Goal: Information Seeking & Learning: Check status

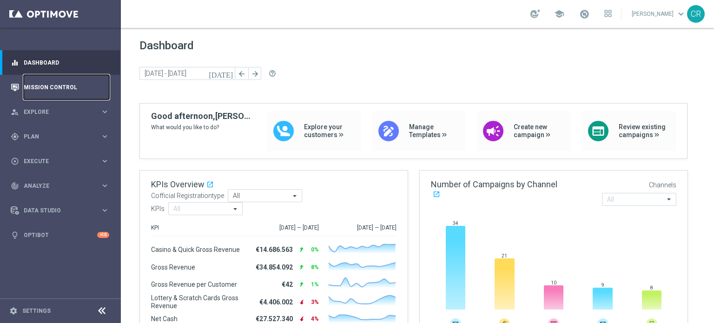
click at [47, 86] on link "Mission Control" at bounding box center [67, 87] width 86 height 25
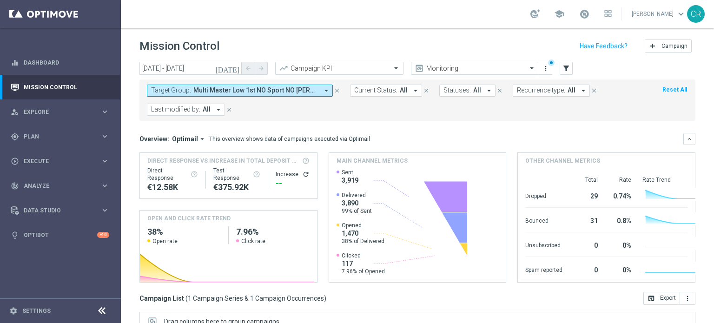
click at [281, 87] on span "Multi Master Low 1st NO Sport NO saldo lm" at bounding box center [256, 91] width 125 height 8
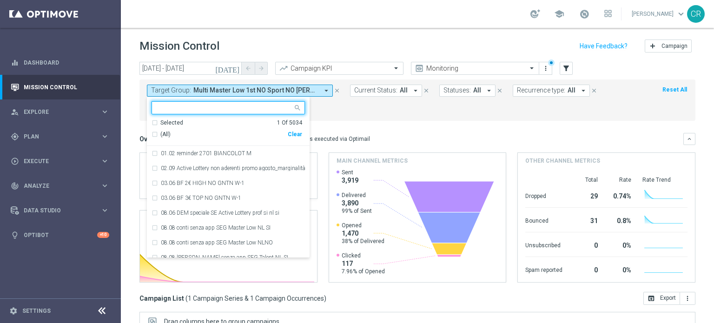
click at [0, 0] on div "Clear" at bounding box center [0, 0] width 0 height 0
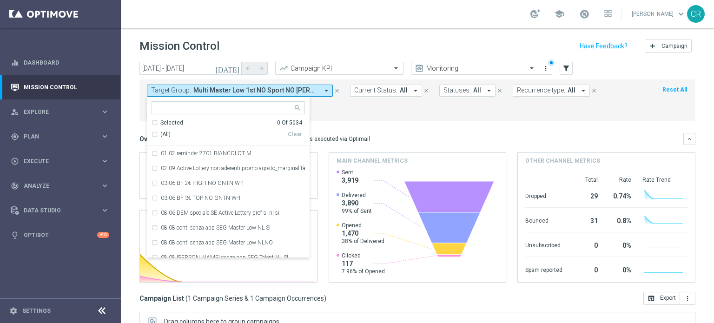
click at [237, 108] on input "text" at bounding box center [225, 108] width 136 height 8
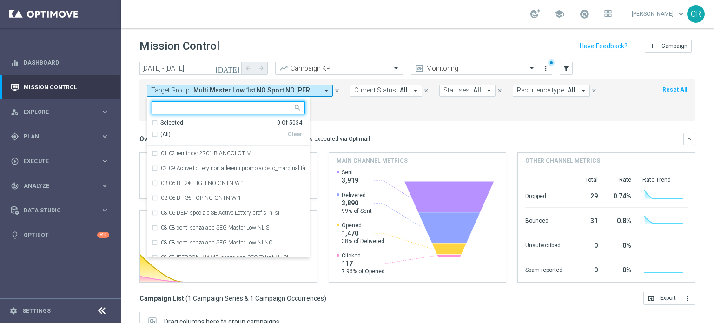
paste input "Giocanti Talent M-1 non Active mtd ggr nb lm > 0"
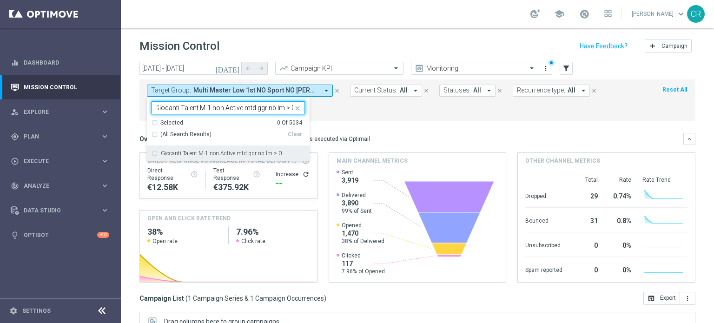
click at [212, 151] on label "Giocanti Talent M-1 non Active mtd ggr nb lm > 0" at bounding box center [221, 154] width 121 height 6
type input "Giocanti Talent M-1 non Active mtd ggr nb lm > 0"
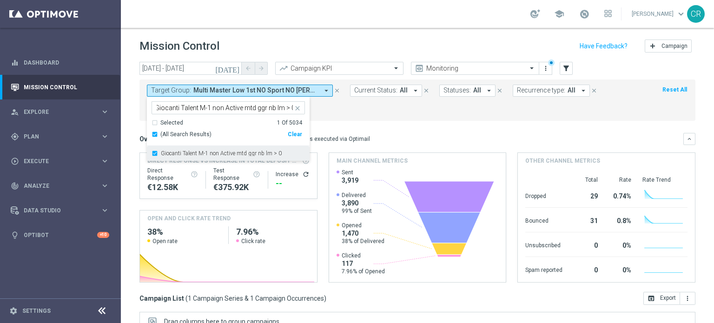
scroll to position [0, 0]
click at [236, 68] on icon "[DATE]" at bounding box center [227, 68] width 25 height 8
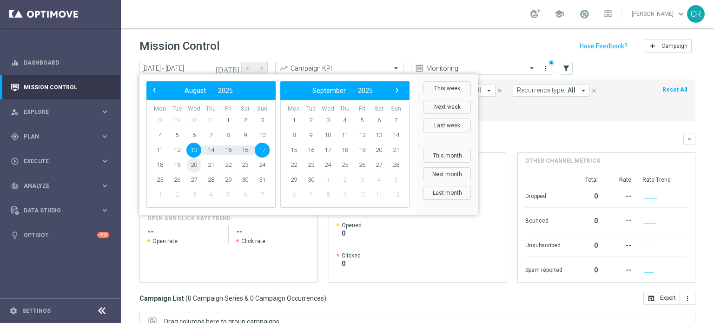
click at [193, 168] on span "20" at bounding box center [194, 165] width 15 height 15
click at [265, 162] on span "24" at bounding box center [262, 165] width 15 height 15
type input "20 Aug 2025 - 24 Aug 2025"
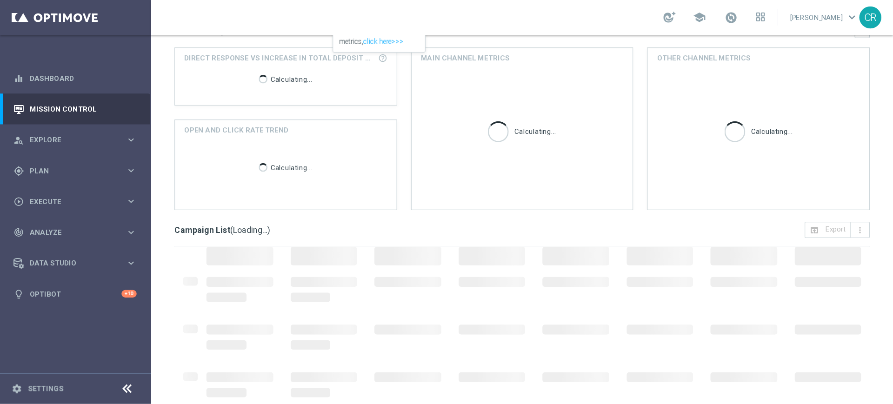
scroll to position [140, 0]
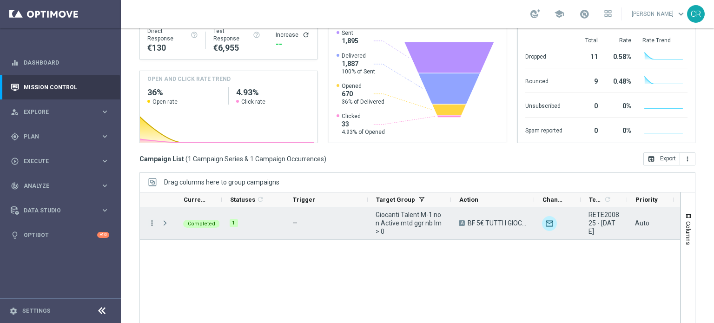
click at [149, 223] on icon "more_vert" at bounding box center [152, 223] width 8 height 8
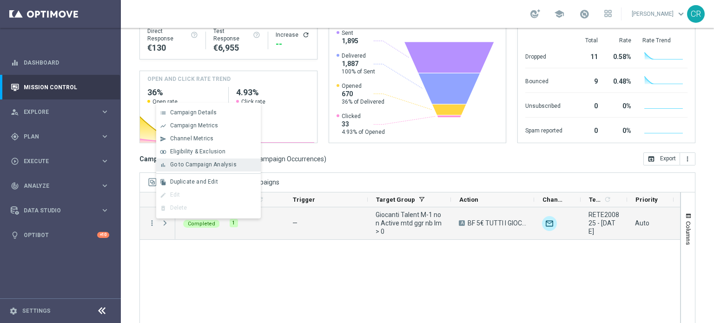
click at [199, 166] on span "Go to Campaign Analysis" at bounding box center [203, 164] width 67 height 7
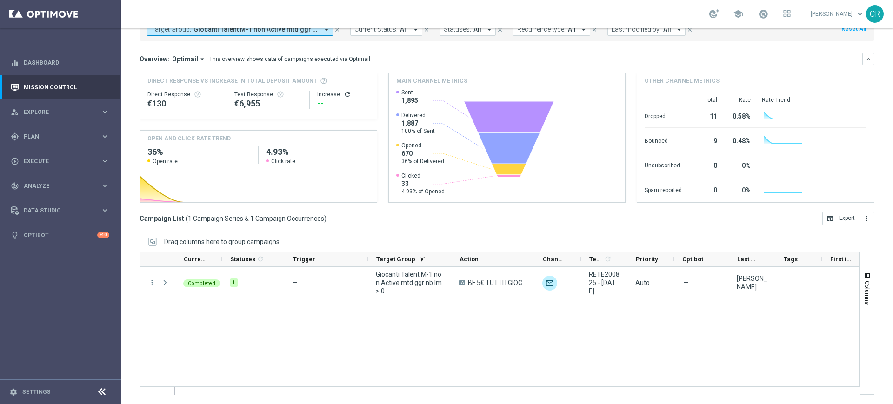
scroll to position [61, 0]
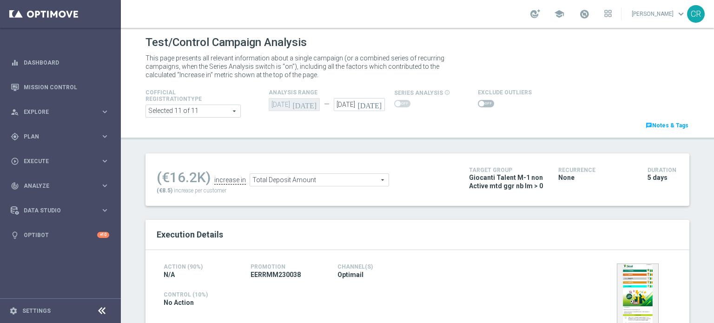
click at [652, 64] on div "This page presents all relevant information about a single campaign (or a combi…" at bounding box center [418, 67] width 558 height 30
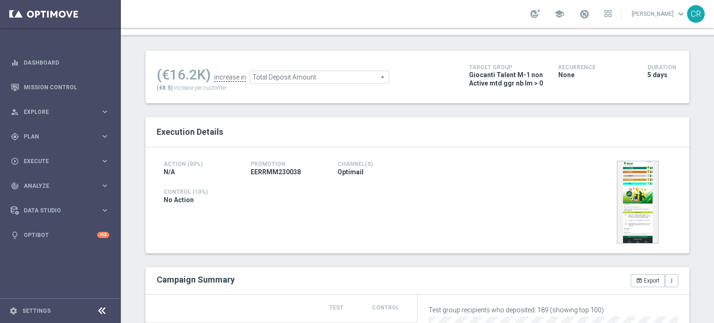
scroll to position [93, 0]
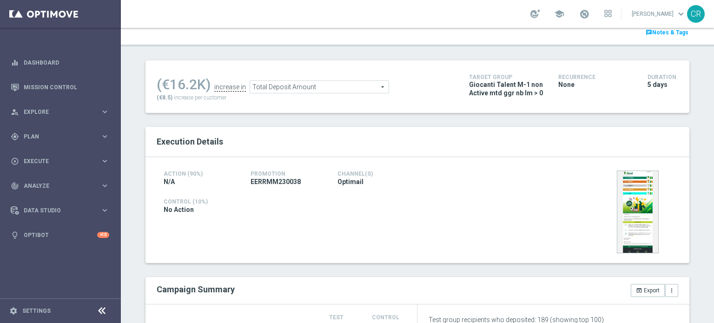
click at [347, 87] on span "Total Deposit Amount" at bounding box center [319, 87] width 139 height 12
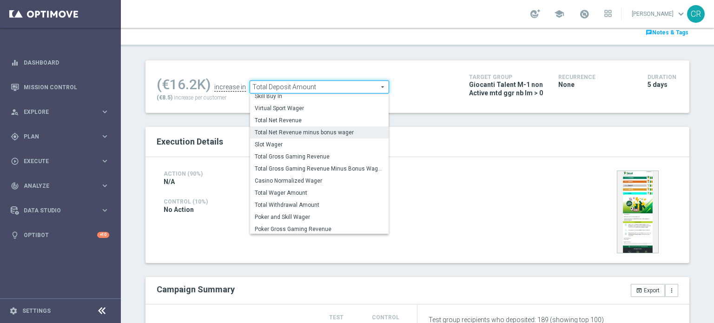
scroll to position [133, 0]
click at [280, 188] on span "Total Wager Amount" at bounding box center [319, 191] width 129 height 7
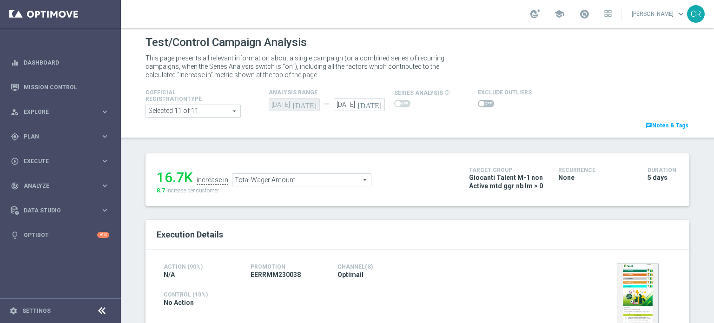
click at [311, 183] on span "Total Wager Amount" at bounding box center [302, 180] width 139 height 12
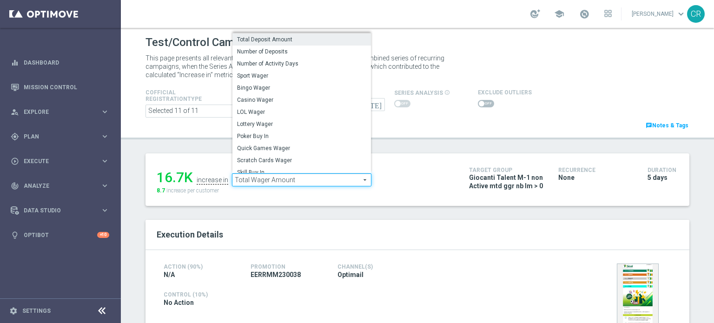
click at [291, 42] on span "Total Deposit Amount" at bounding box center [301, 39] width 129 height 7
type input "Total Deposit Amount"
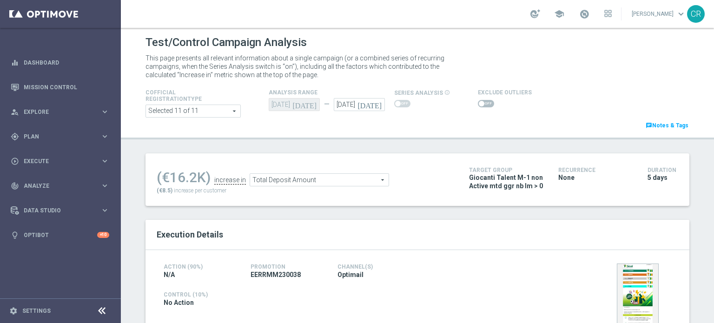
click at [478, 101] on span at bounding box center [486, 103] width 16 height 7
click at [478, 101] on input "checkbox" at bounding box center [486, 103] width 16 height 7
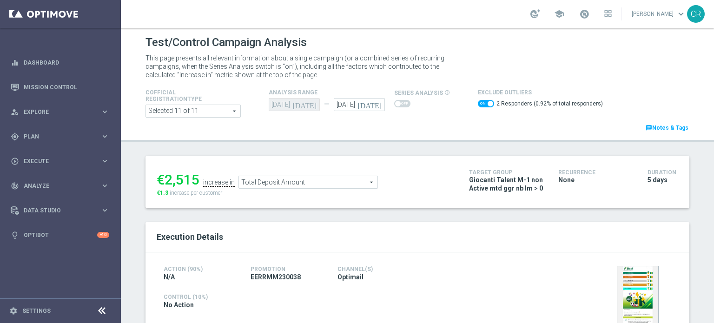
scroll to position [47, 0]
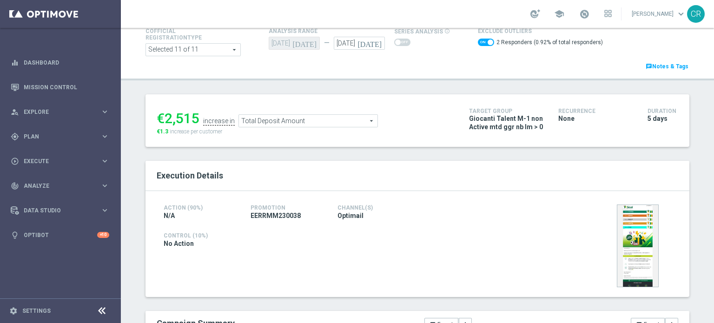
scroll to position [0, 0]
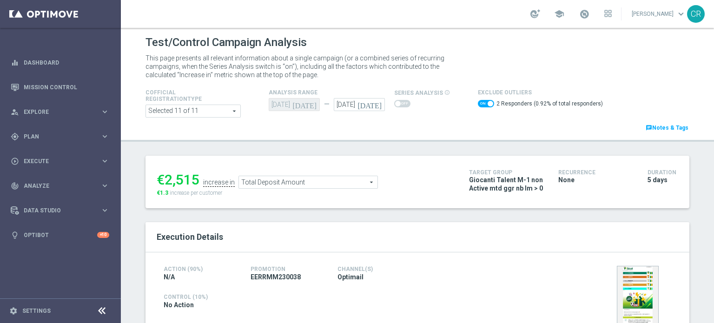
click at [340, 181] on span "Total Deposit Amount" at bounding box center [308, 182] width 139 height 12
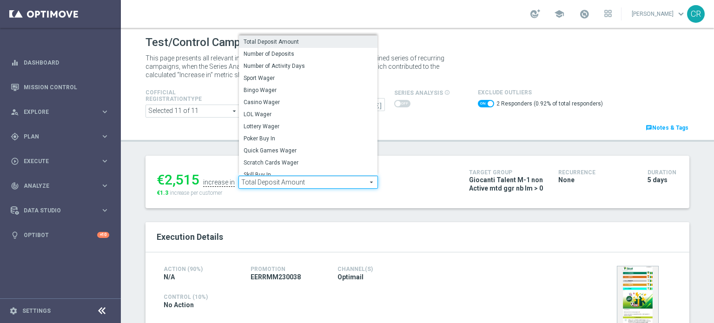
click at [461, 54] on div "This page presents all relevant information about a single campaign (or a combi…" at bounding box center [418, 67] width 558 height 30
checkbox input "false"
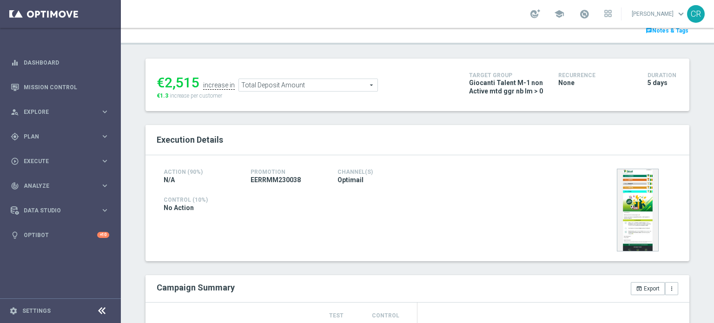
scroll to position [93, 0]
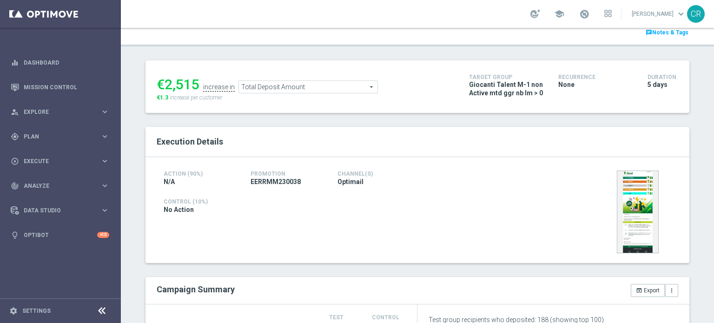
click at [302, 88] on span "Total Deposit Amount" at bounding box center [308, 87] width 139 height 12
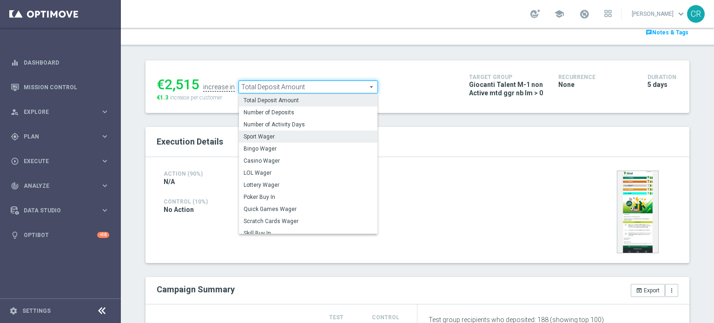
click at [293, 141] on label "Sport Wager" at bounding box center [308, 137] width 139 height 12
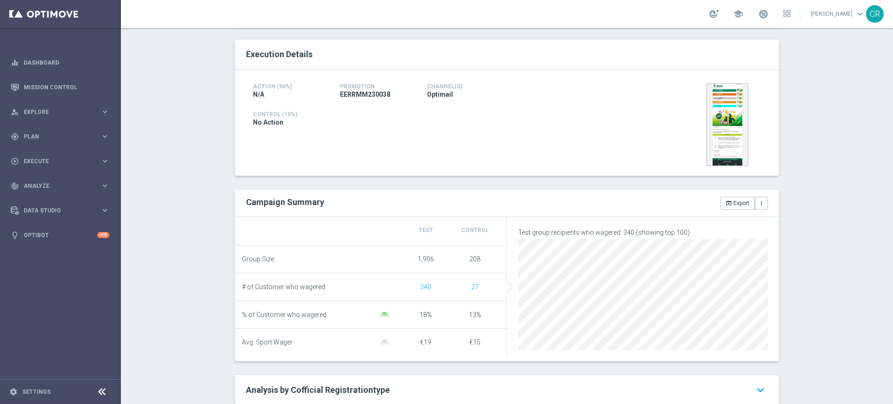
scroll to position [122, 0]
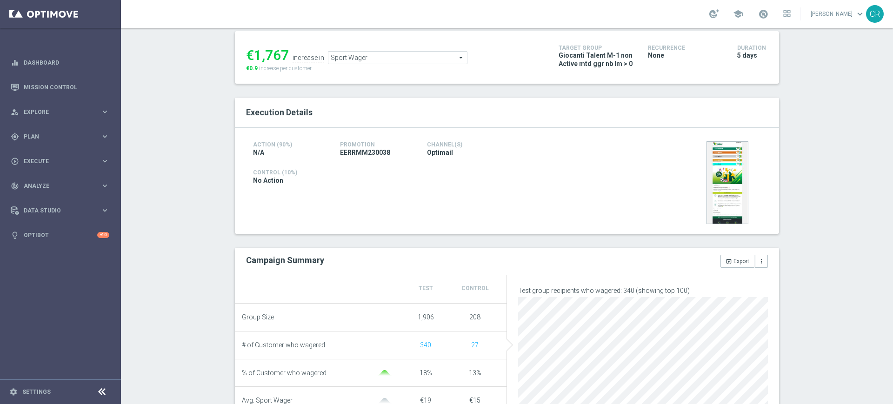
click at [428, 59] on span "Sport Wager" at bounding box center [397, 58] width 139 height 12
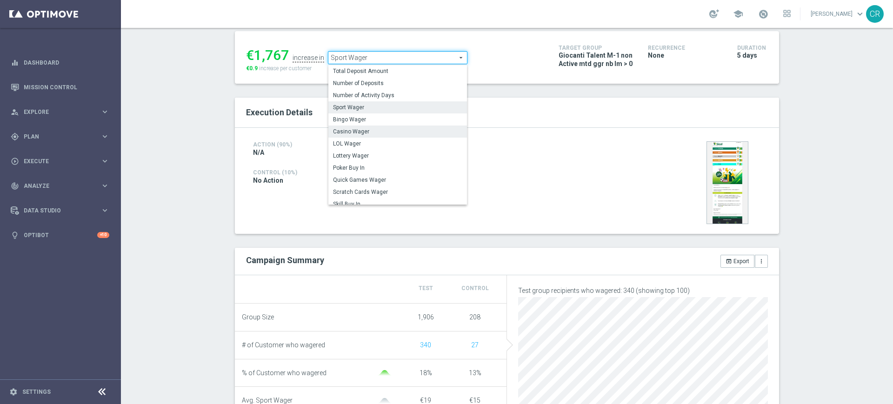
click at [383, 128] on span "Casino Wager" at bounding box center [397, 131] width 129 height 7
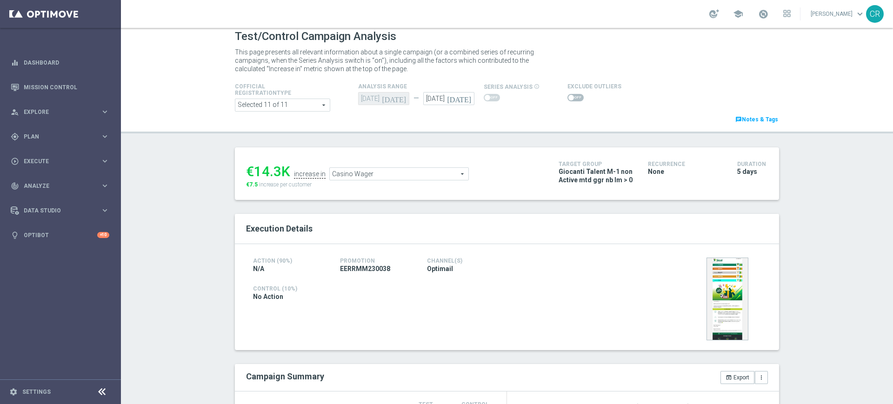
scroll to position [122, 0]
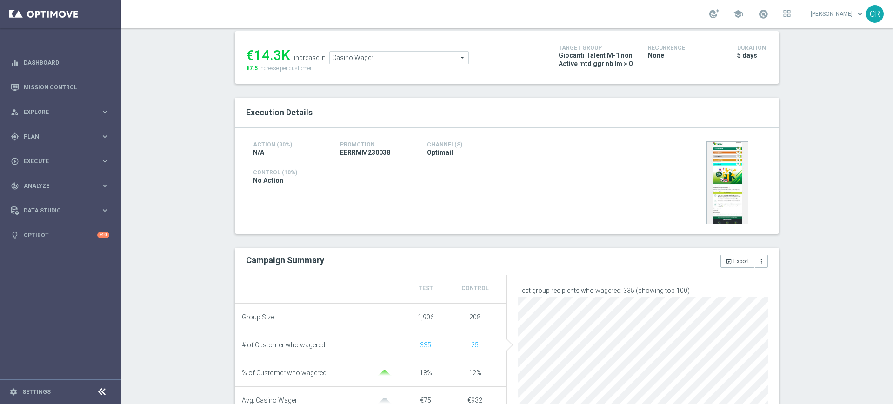
click at [374, 58] on span "Casino Wager" at bounding box center [399, 58] width 139 height 12
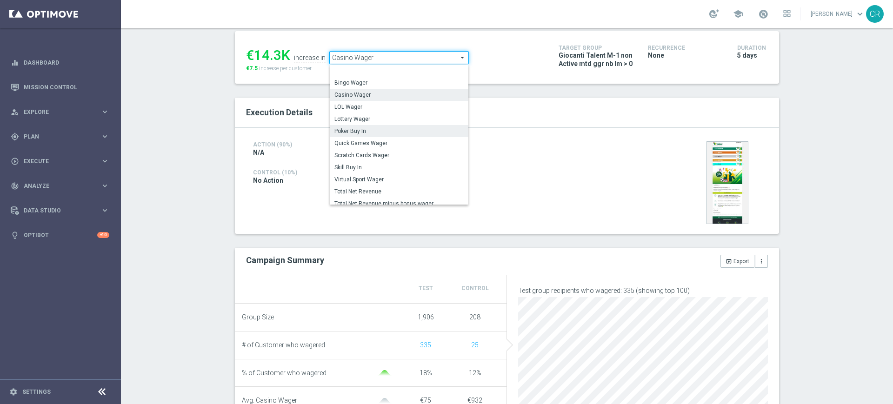
scroll to position [56, 0]
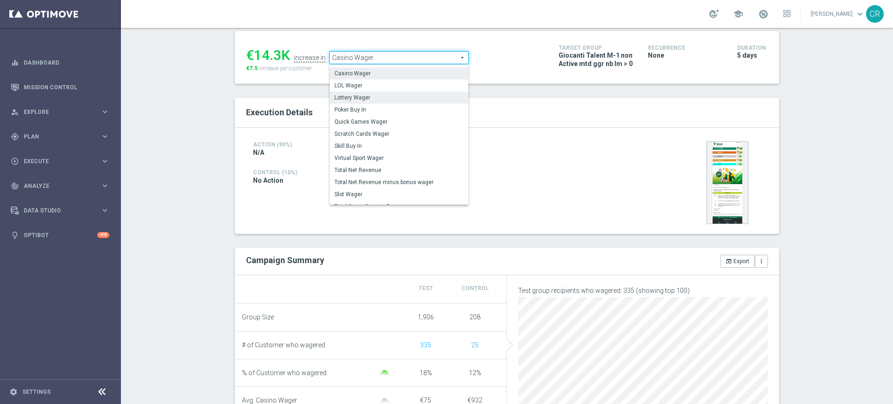
click at [378, 97] on span "Lottery Wager" at bounding box center [398, 97] width 129 height 7
type input "Lottery Wager"
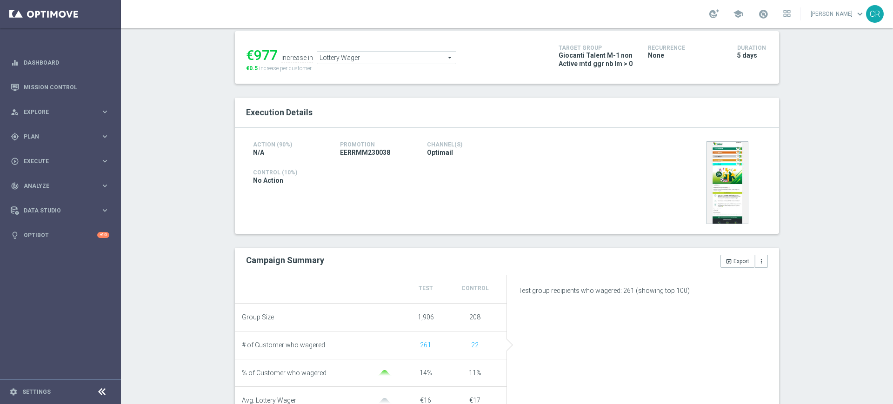
scroll to position [239, 0]
